Goal: Transaction & Acquisition: Purchase product/service

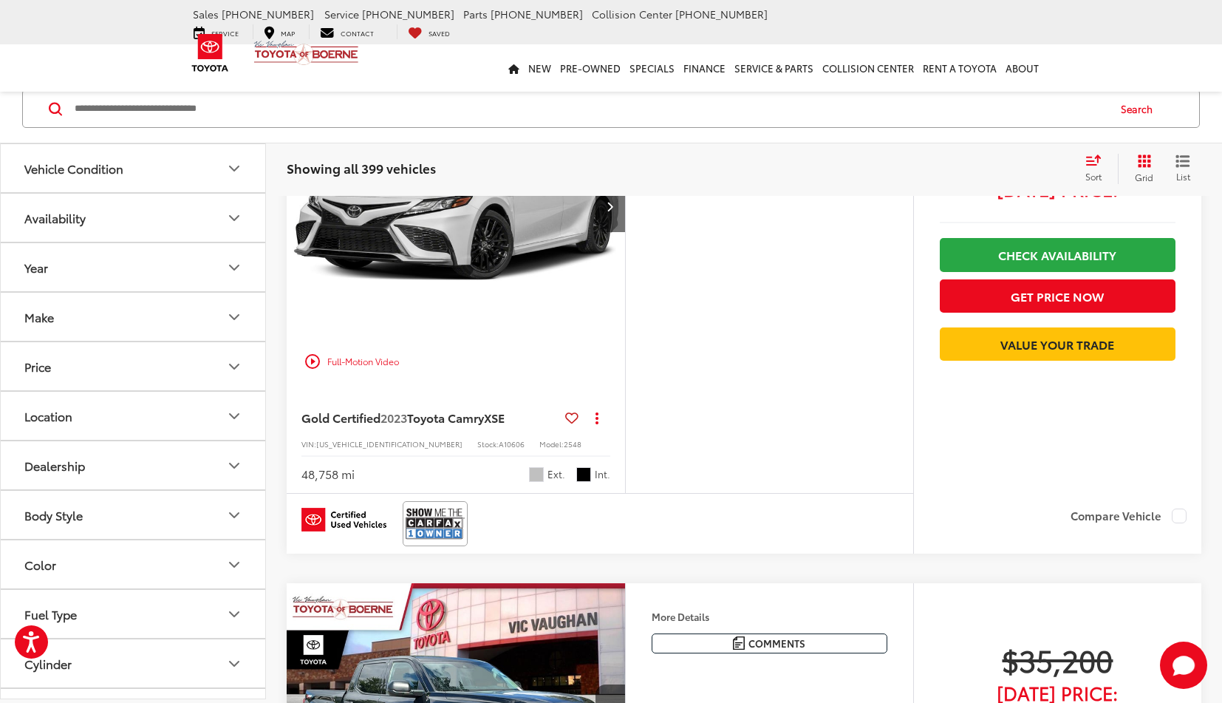
scroll to position [257, 0]
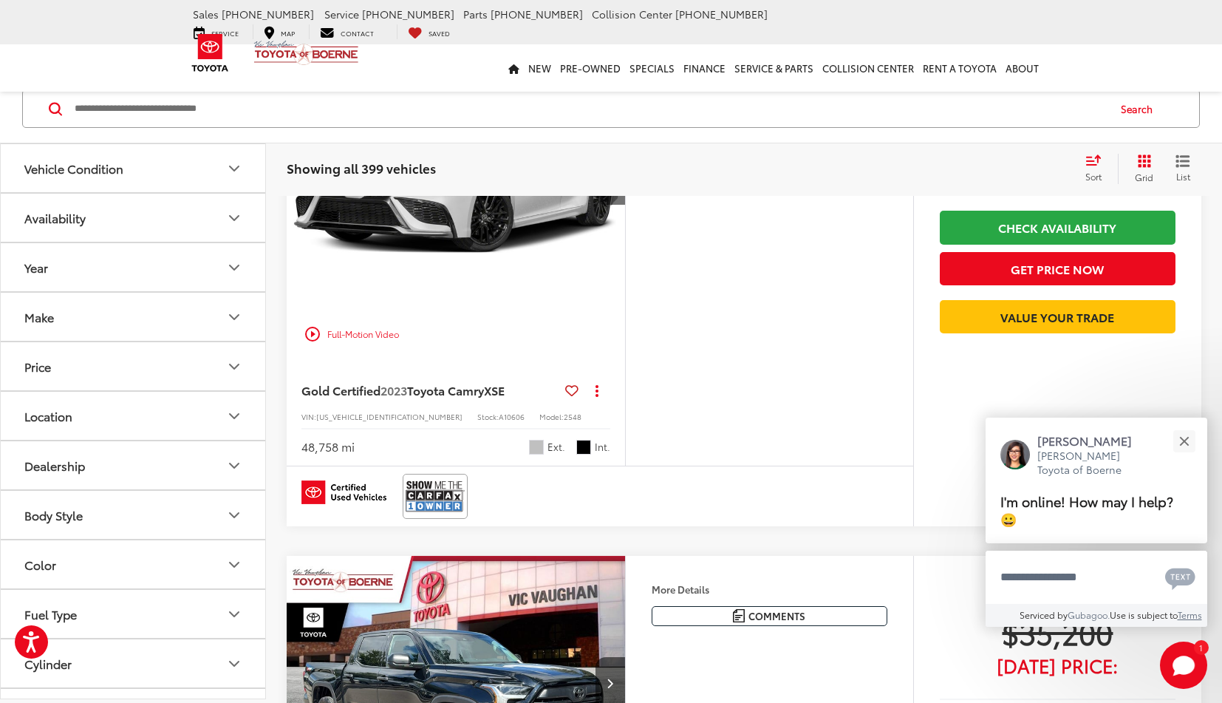
click at [233, 512] on icon "Body Style" at bounding box center [234, 515] width 18 height 18
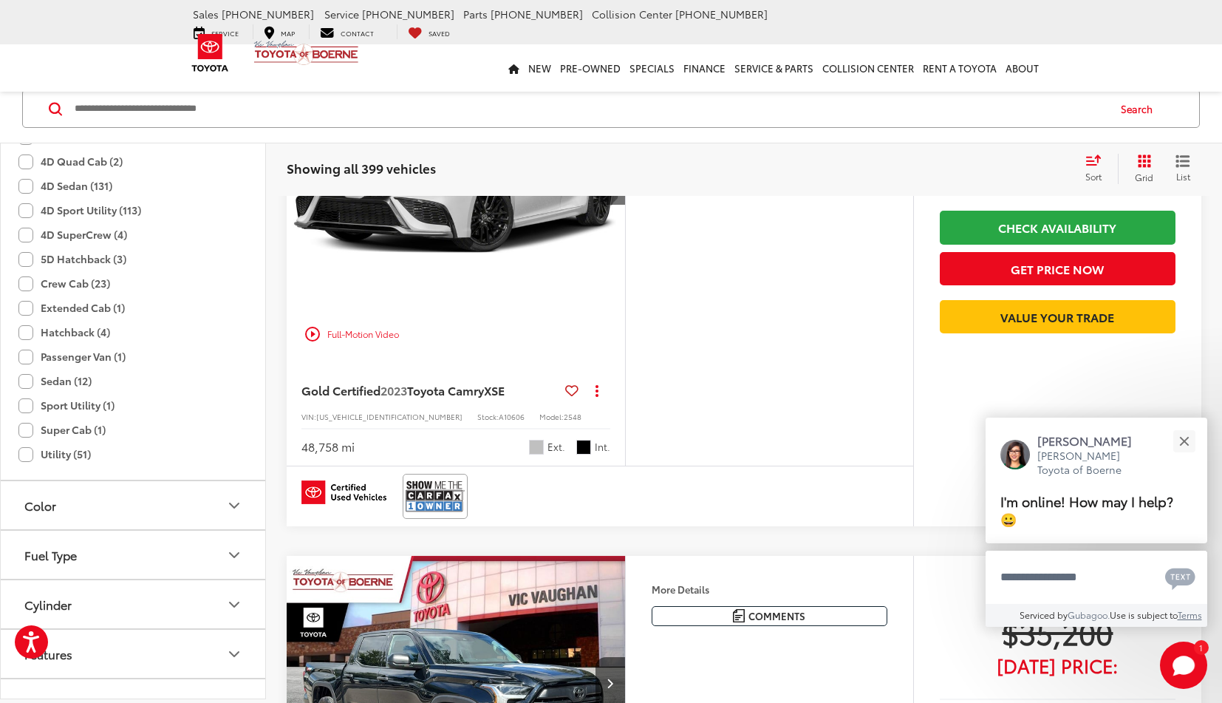
scroll to position [623, 0]
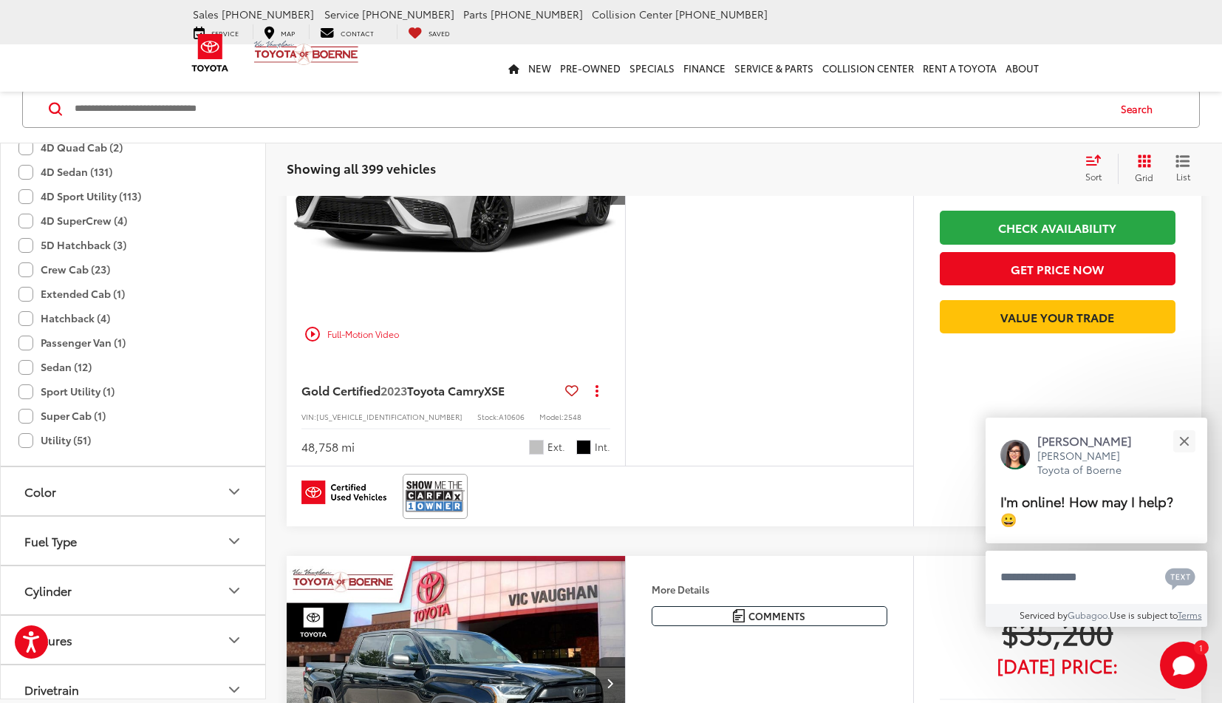
click at [25, 398] on label "Sport Utility (1)" at bounding box center [66, 392] width 96 height 24
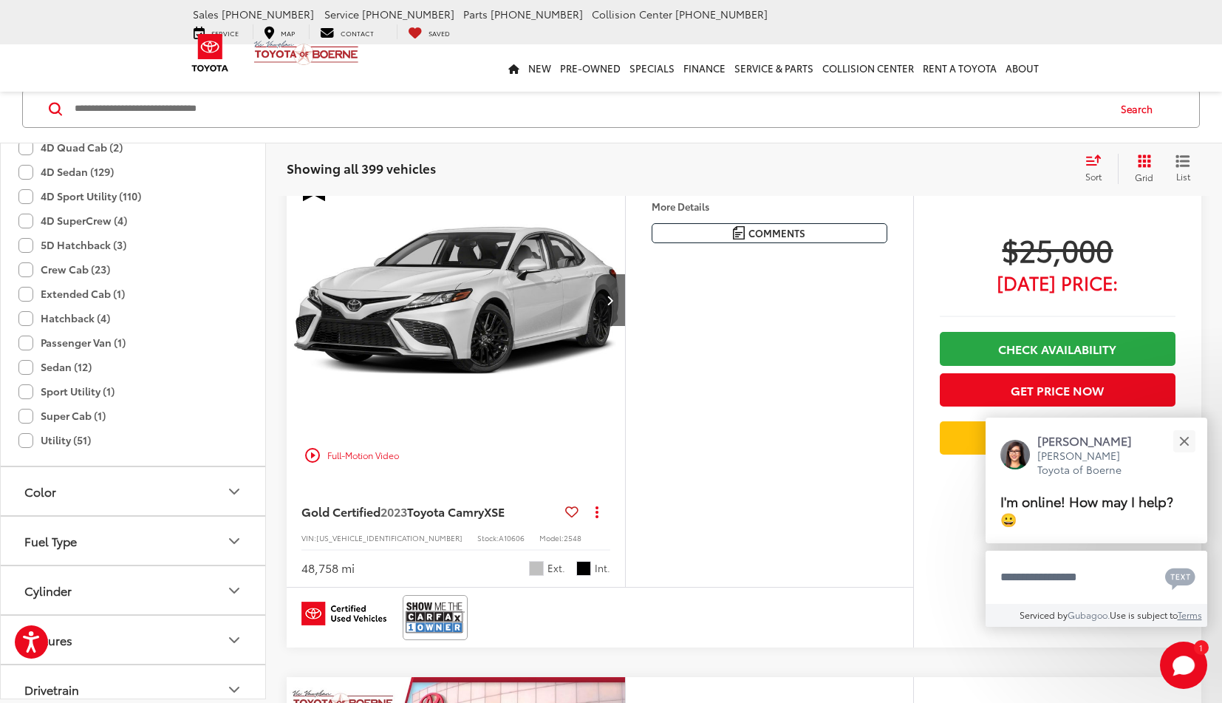
scroll to position [111, 0]
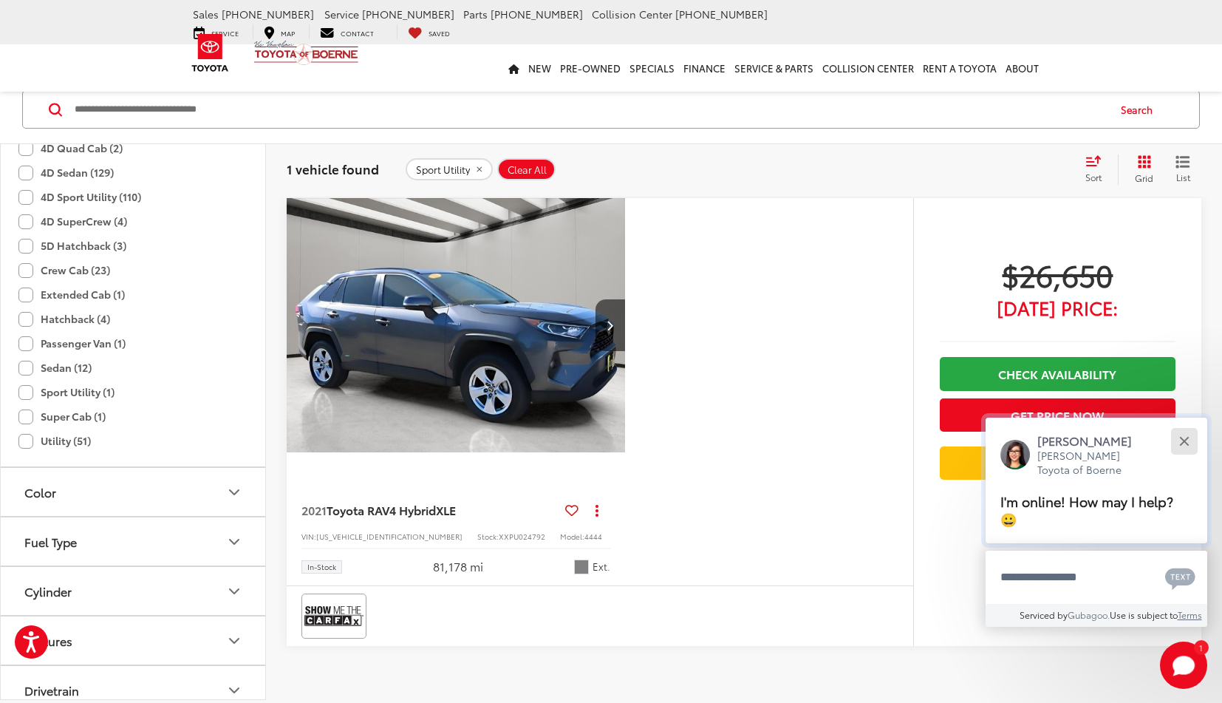
click at [1183, 446] on button "Close" at bounding box center [1184, 441] width 32 height 32
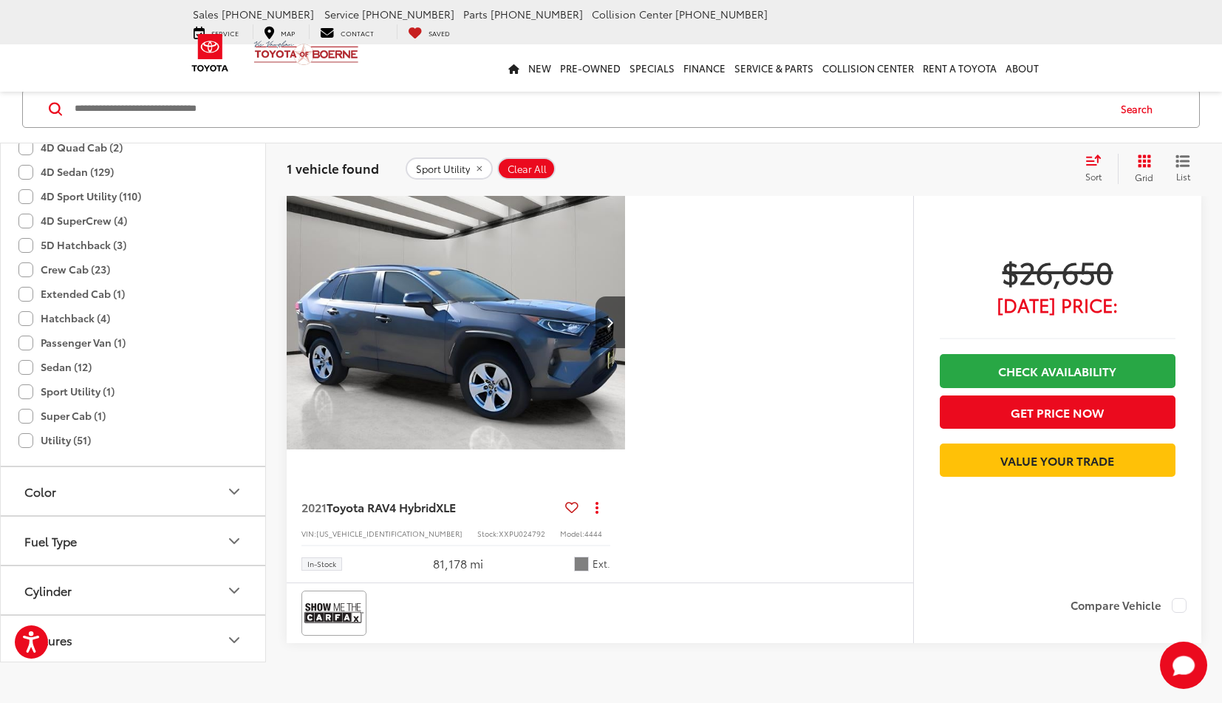
scroll to position [37, 0]
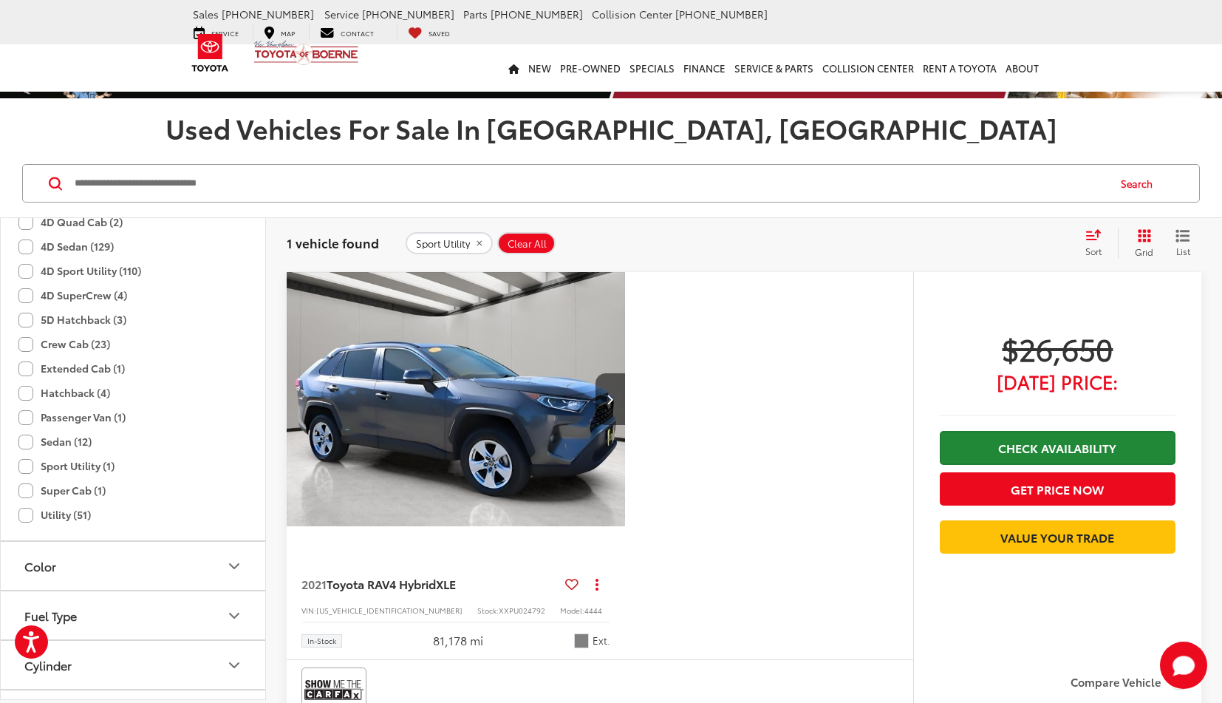
click at [1057, 446] on link "Check Availability" at bounding box center [1058, 447] width 236 height 33
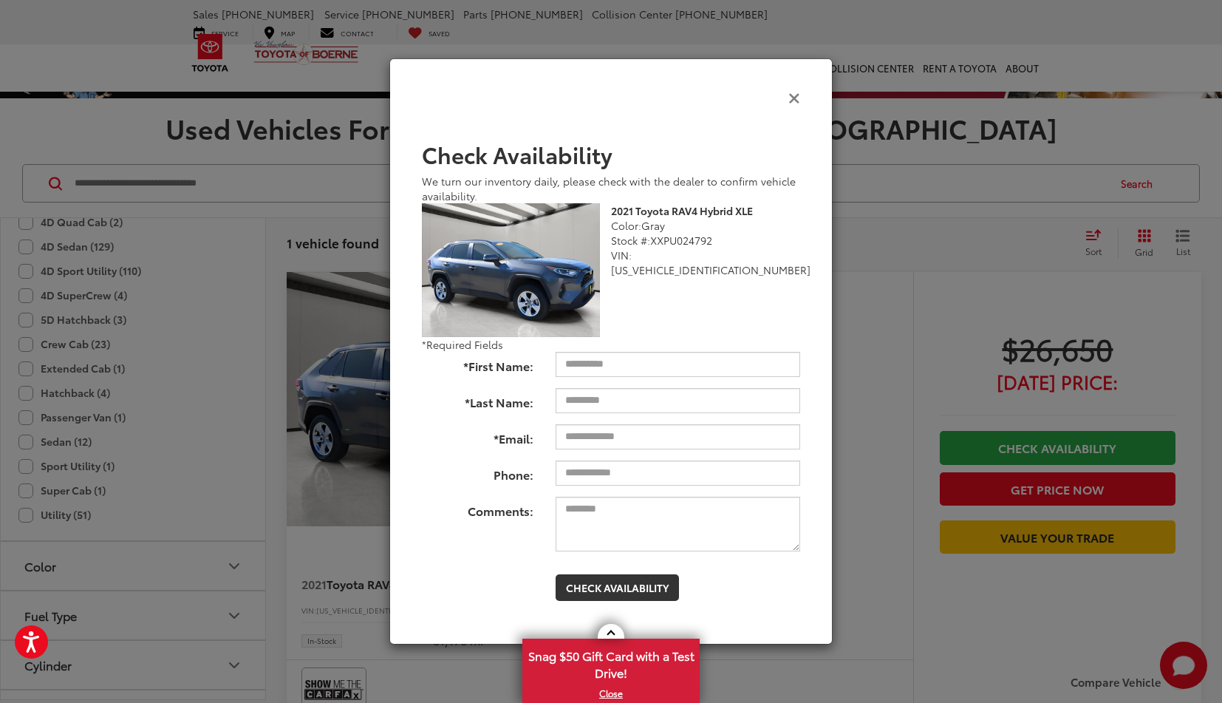
click at [799, 102] on icon "Close" at bounding box center [794, 97] width 12 height 16
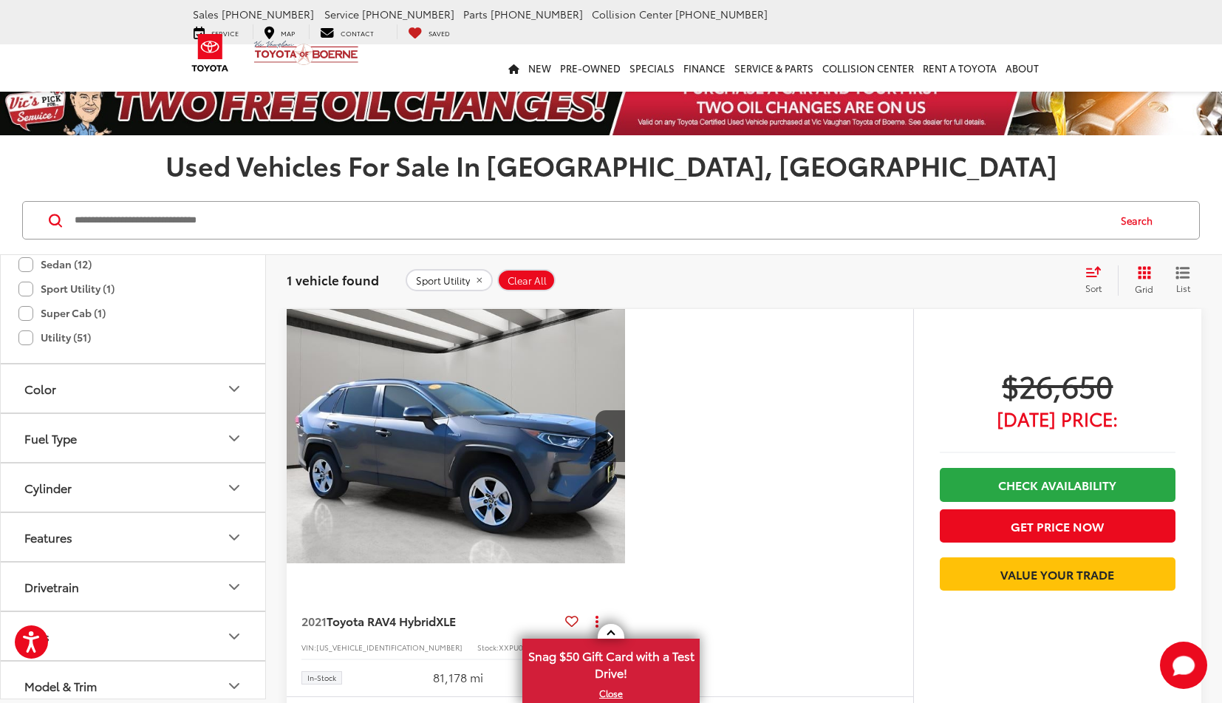
scroll to position [0, 0]
